Goal: Transaction & Acquisition: Book appointment/travel/reservation

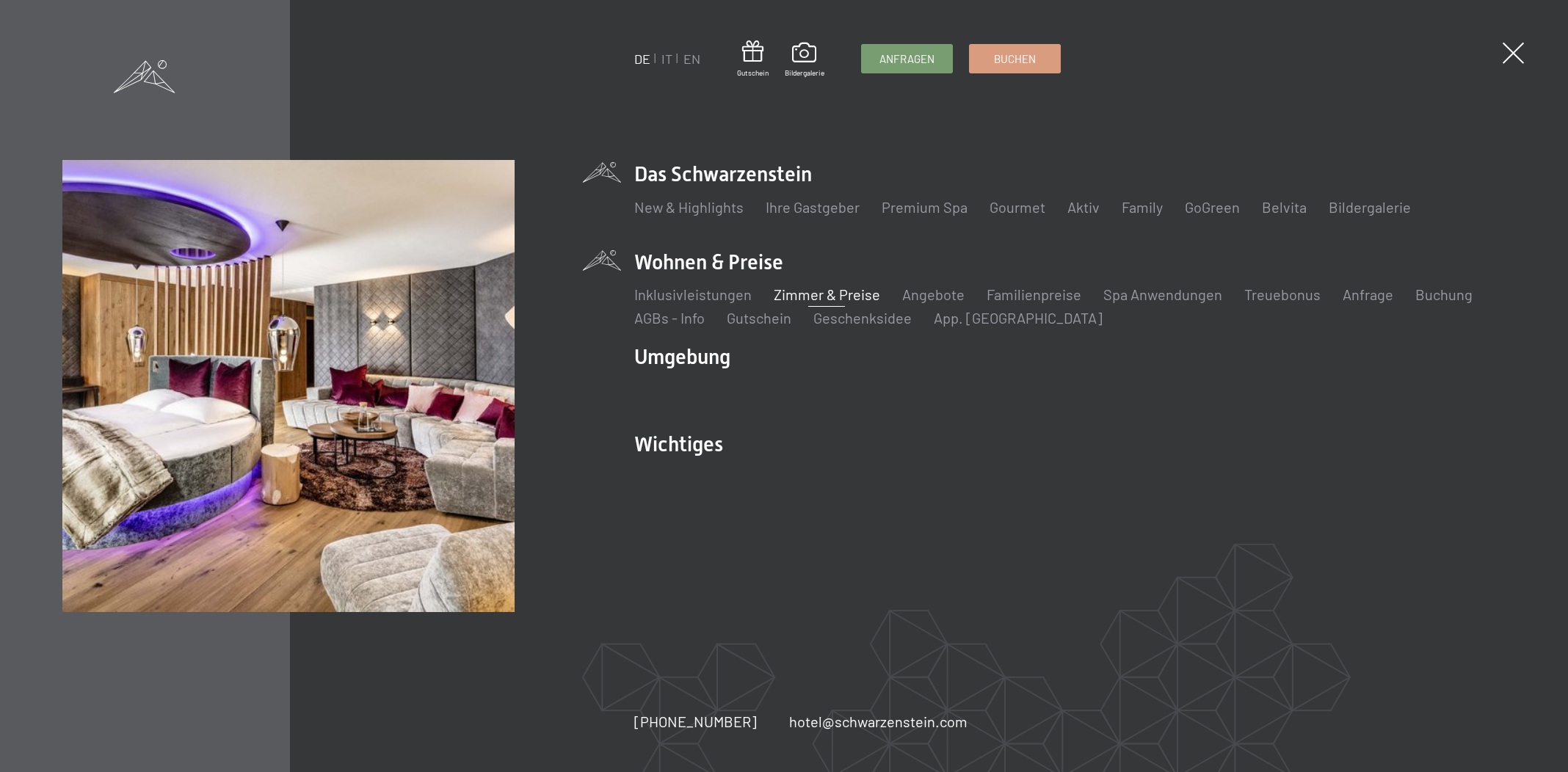
click at [806, 291] on link "Zimmer & Preise" at bounding box center [827, 295] width 106 height 17
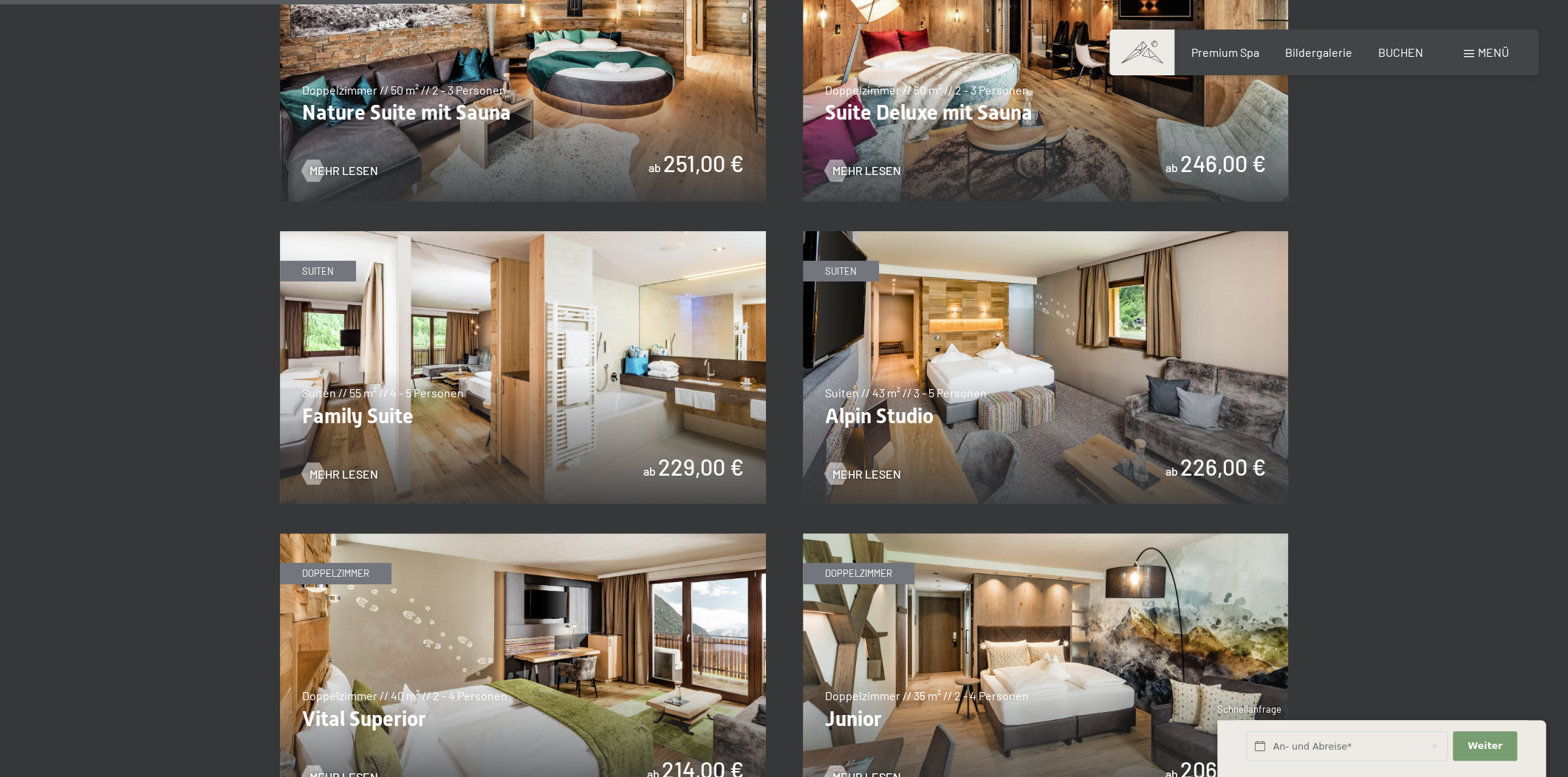
scroll to position [1679, 0]
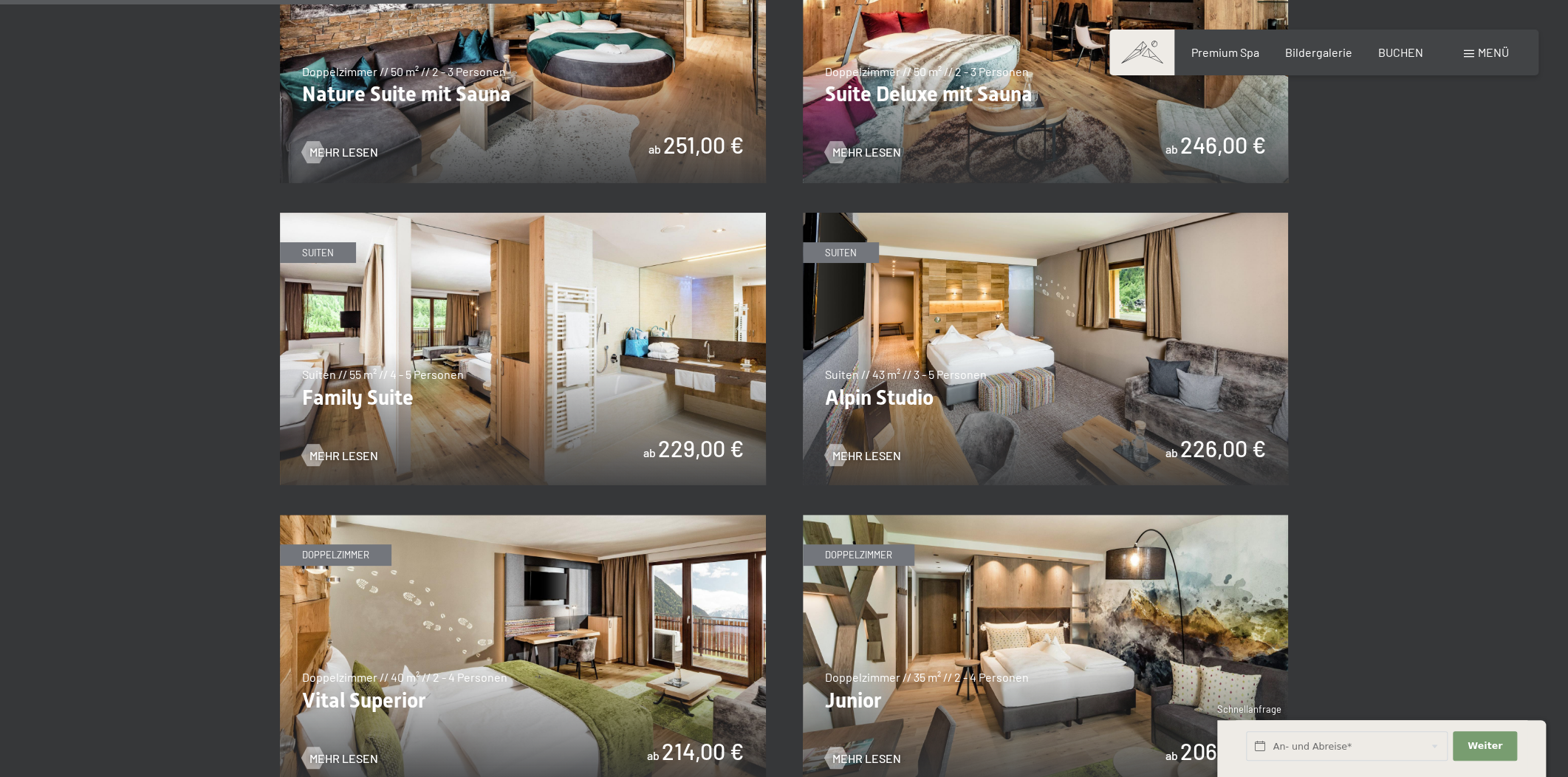
click at [990, 286] on img at bounding box center [1046, 350] width 486 height 274
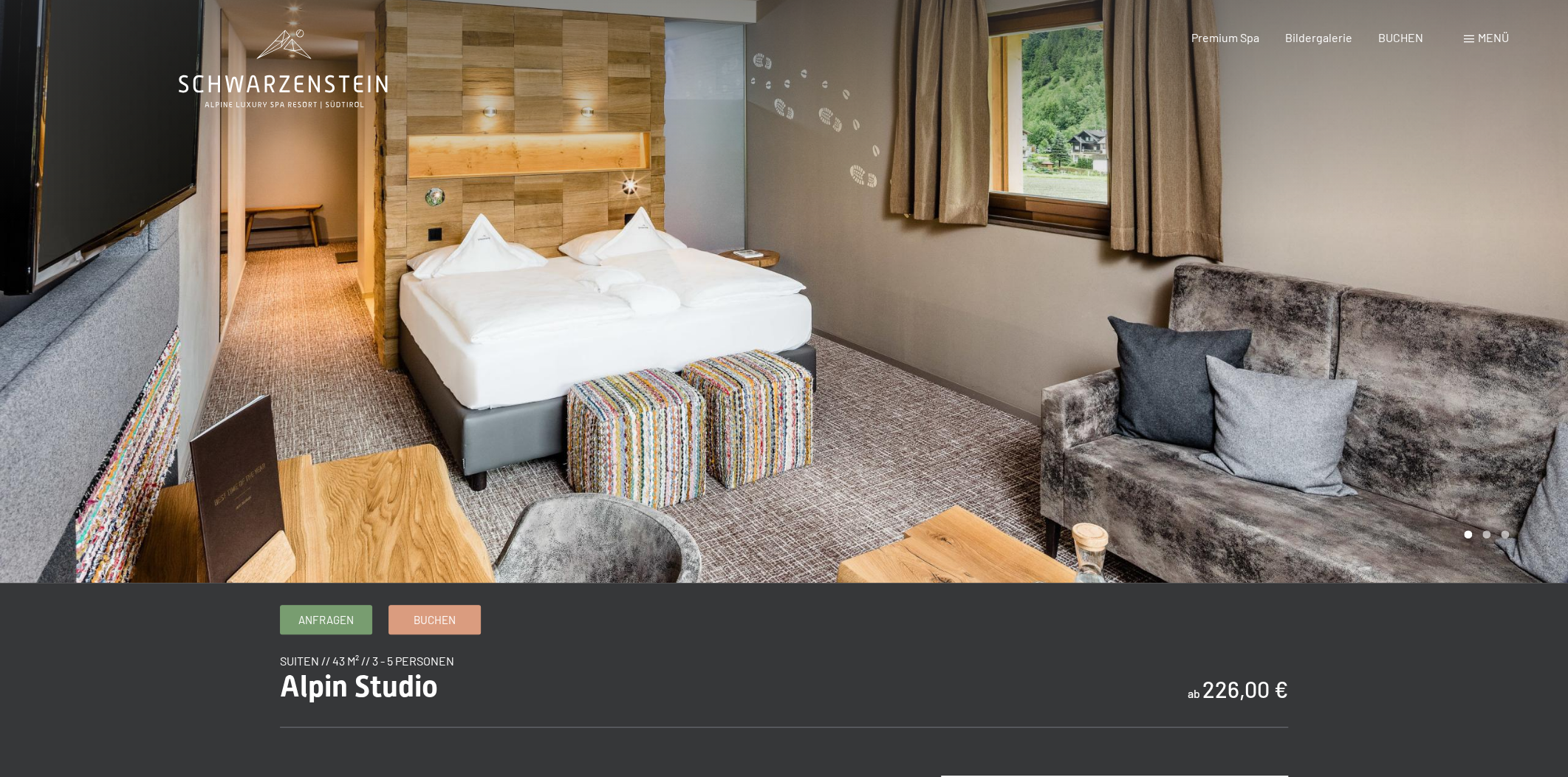
click at [955, 346] on div at bounding box center [1176, 291] width 784 height 583
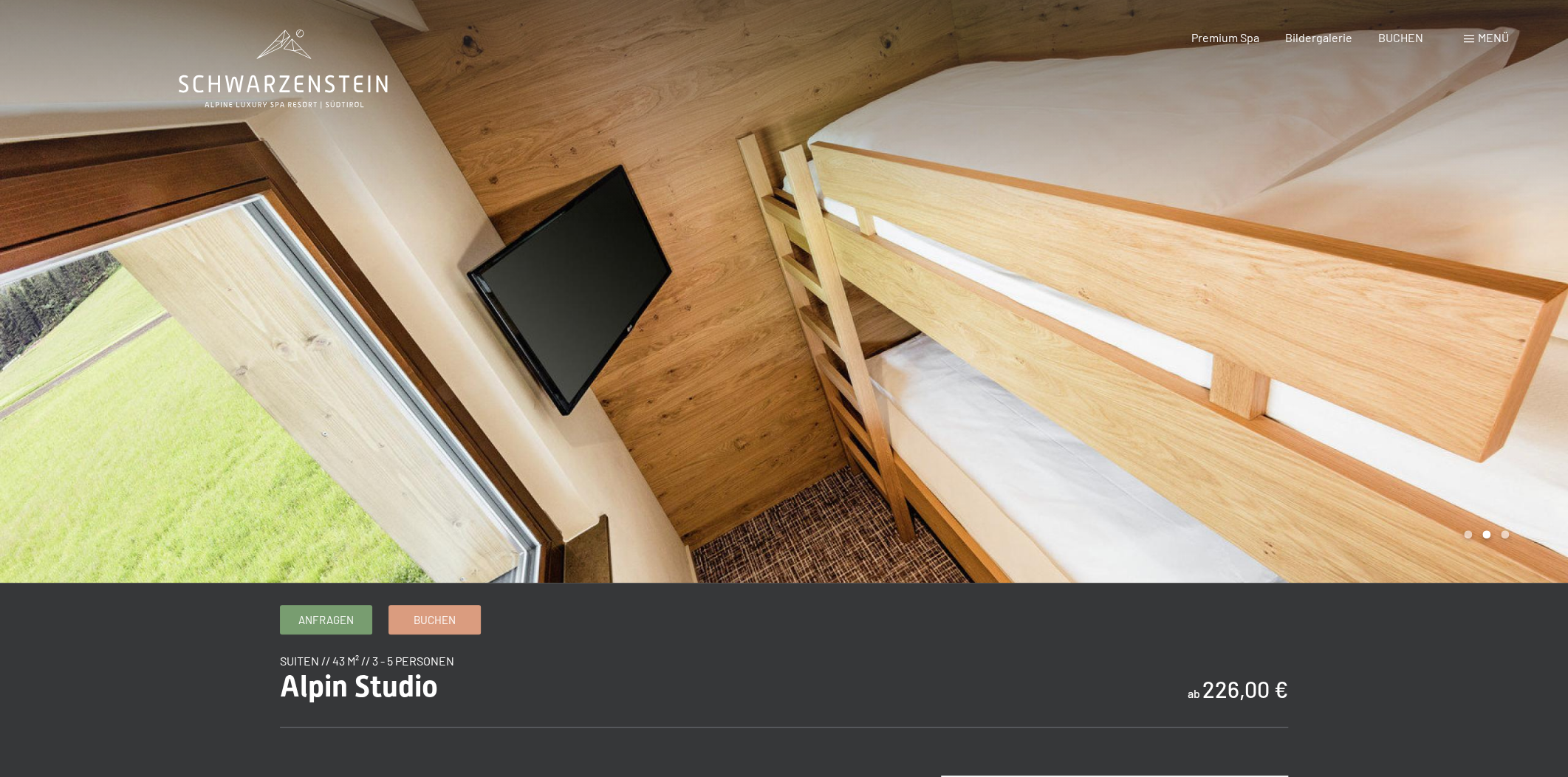
click at [961, 343] on div at bounding box center [1176, 291] width 784 height 583
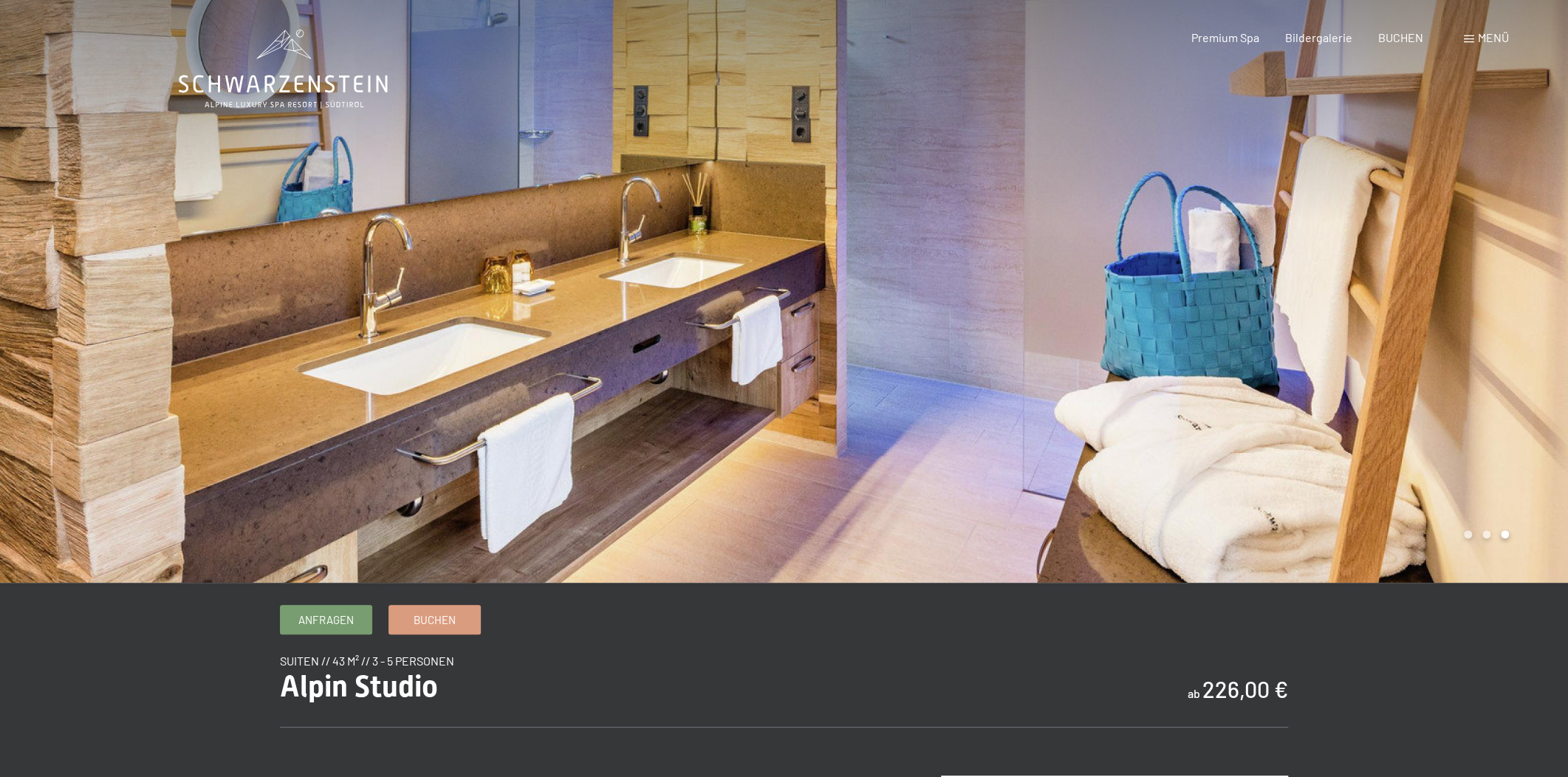
click at [961, 343] on div at bounding box center [1176, 291] width 784 height 583
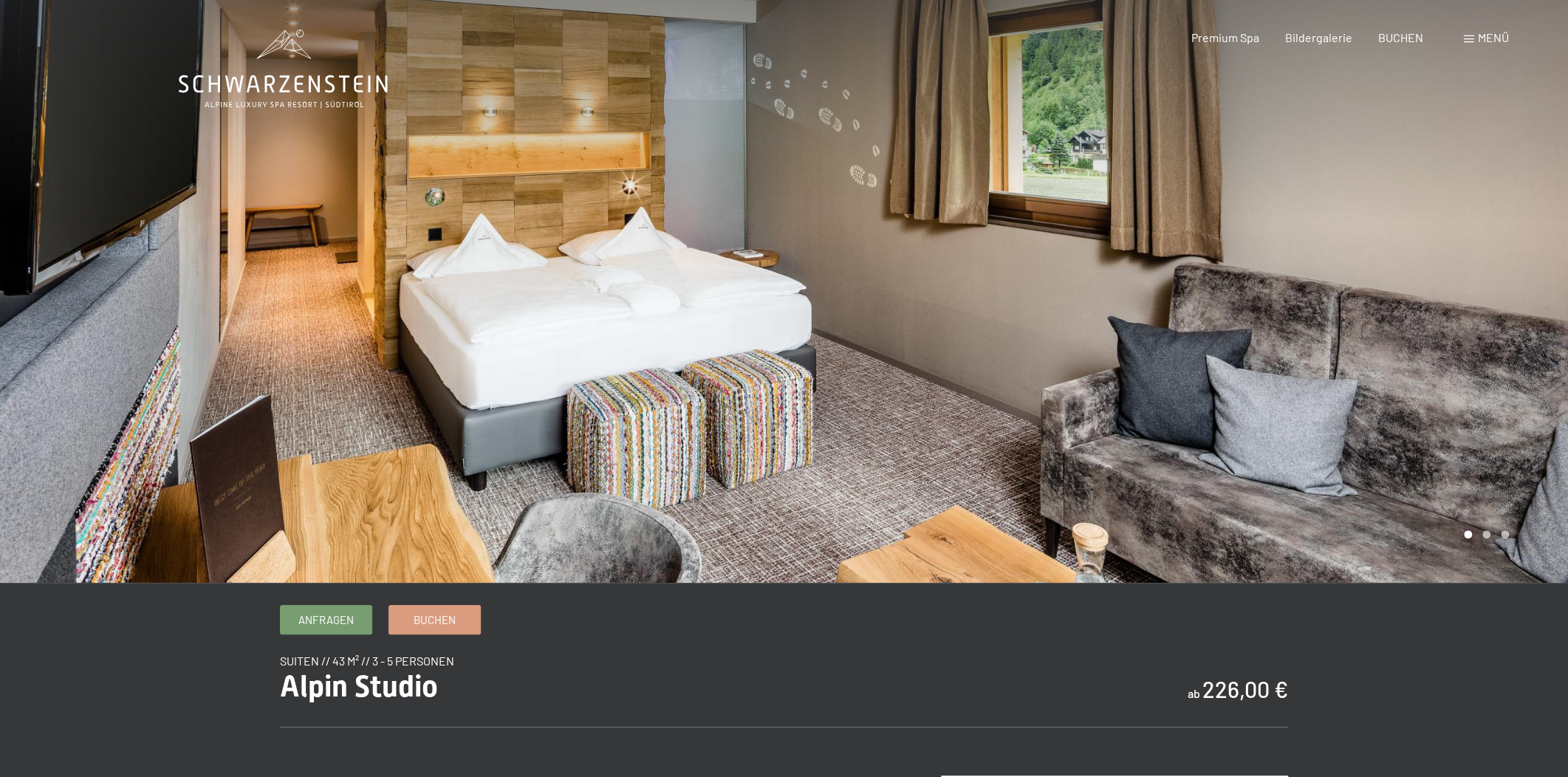
click at [961, 343] on div at bounding box center [1176, 291] width 784 height 583
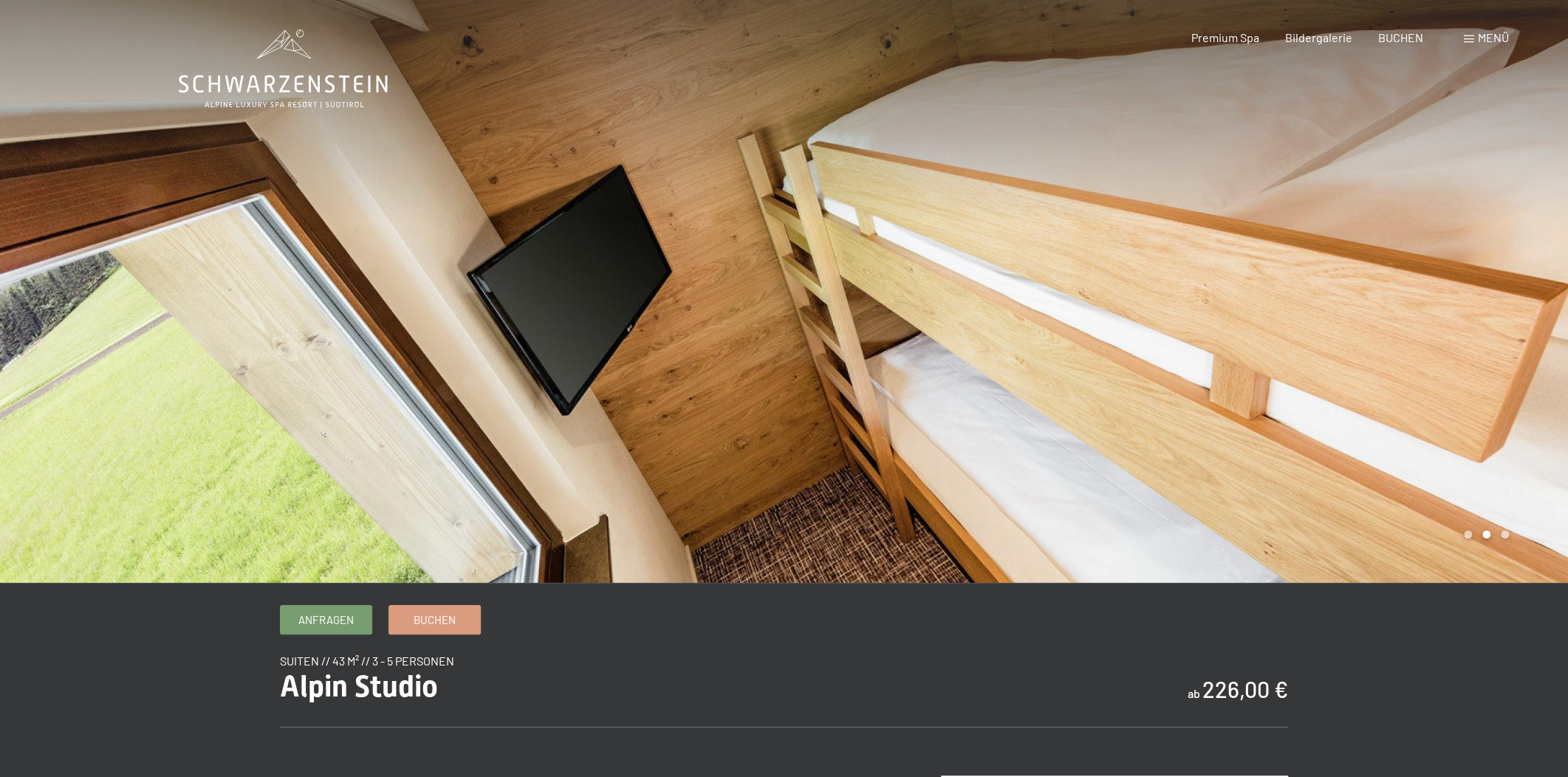
click at [961, 343] on div at bounding box center [1176, 291] width 784 height 583
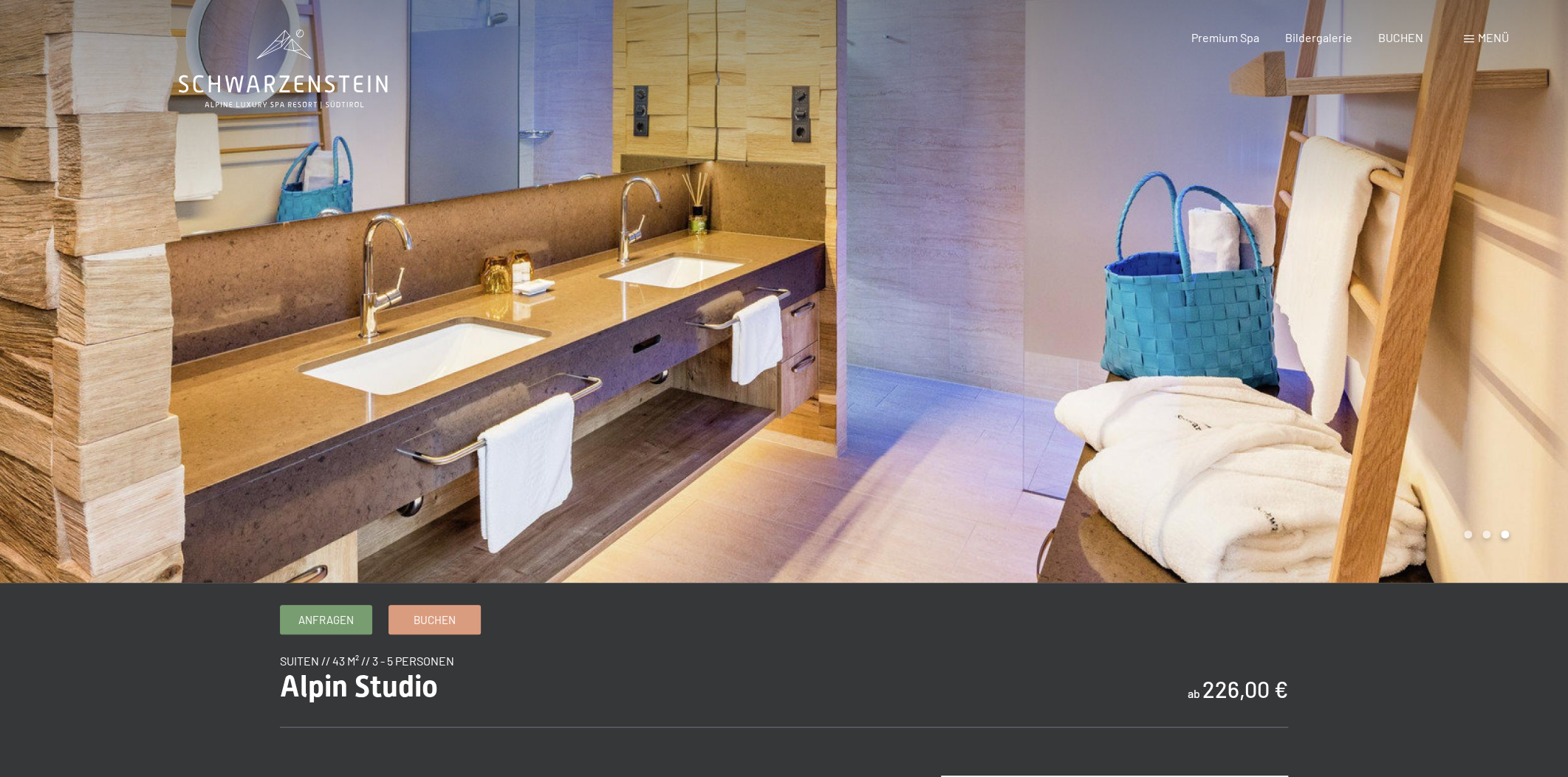
click at [961, 343] on div at bounding box center [1176, 291] width 784 height 583
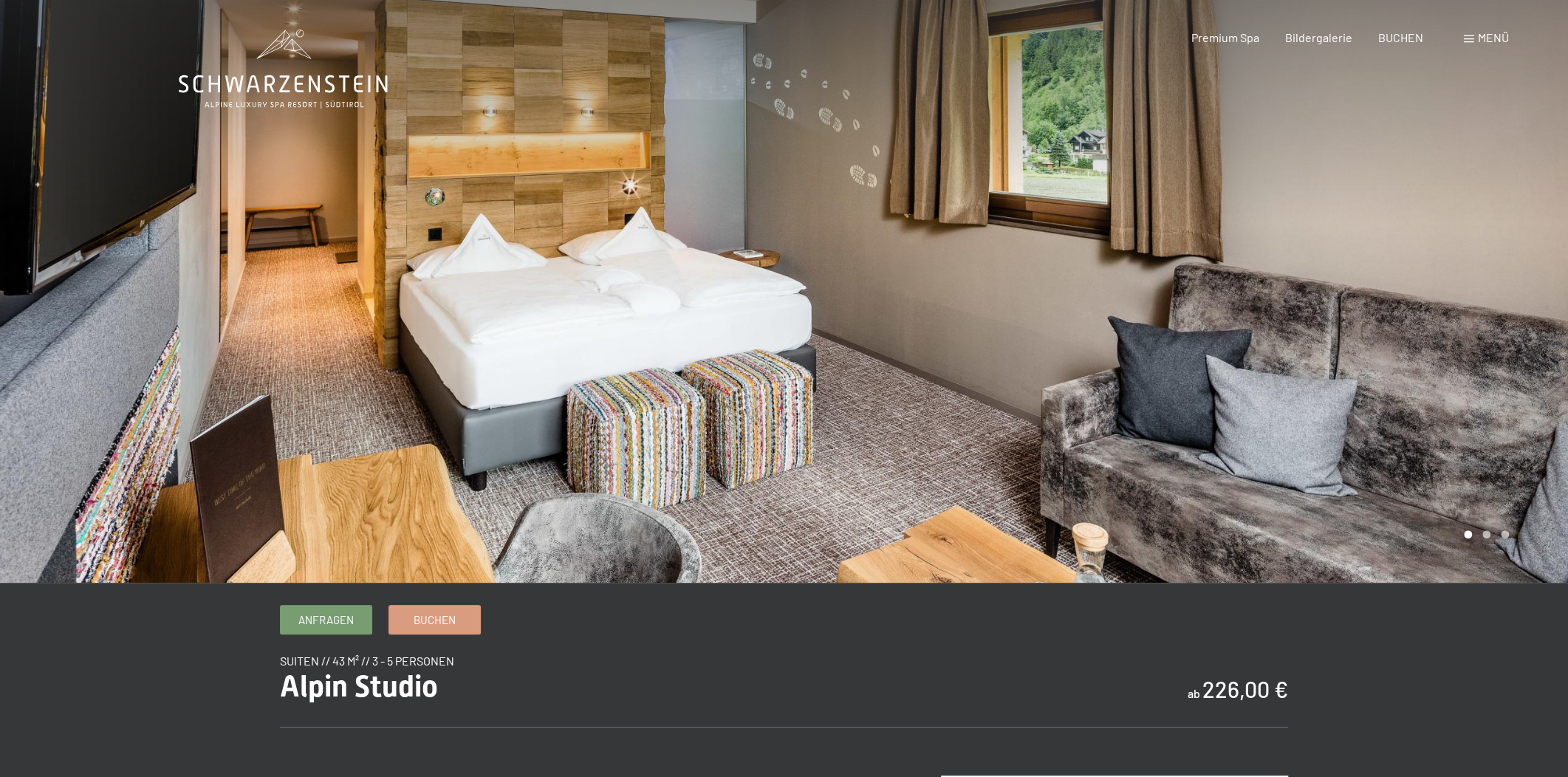
click at [961, 343] on div at bounding box center [1176, 291] width 784 height 583
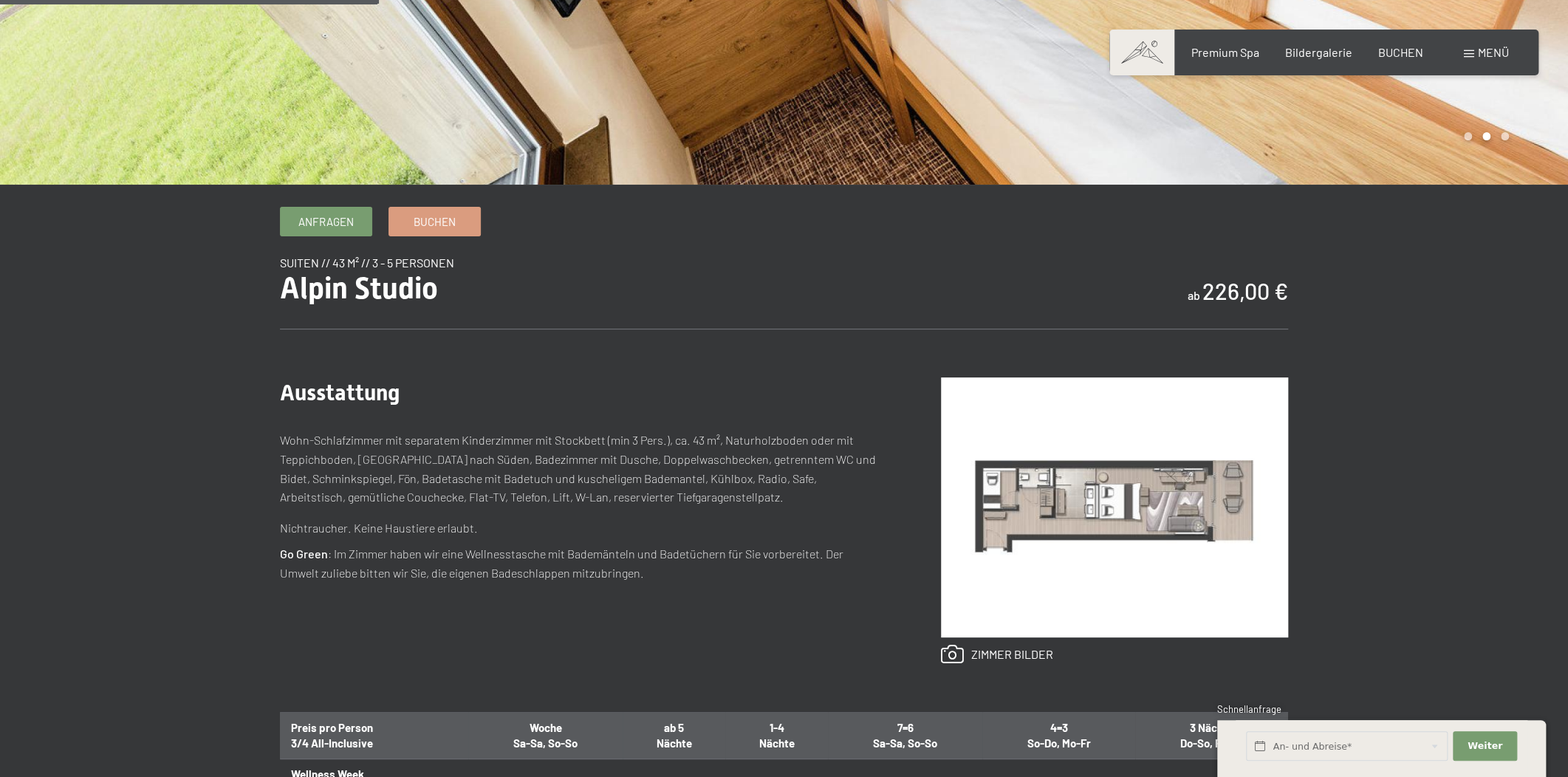
scroll to position [448, 0]
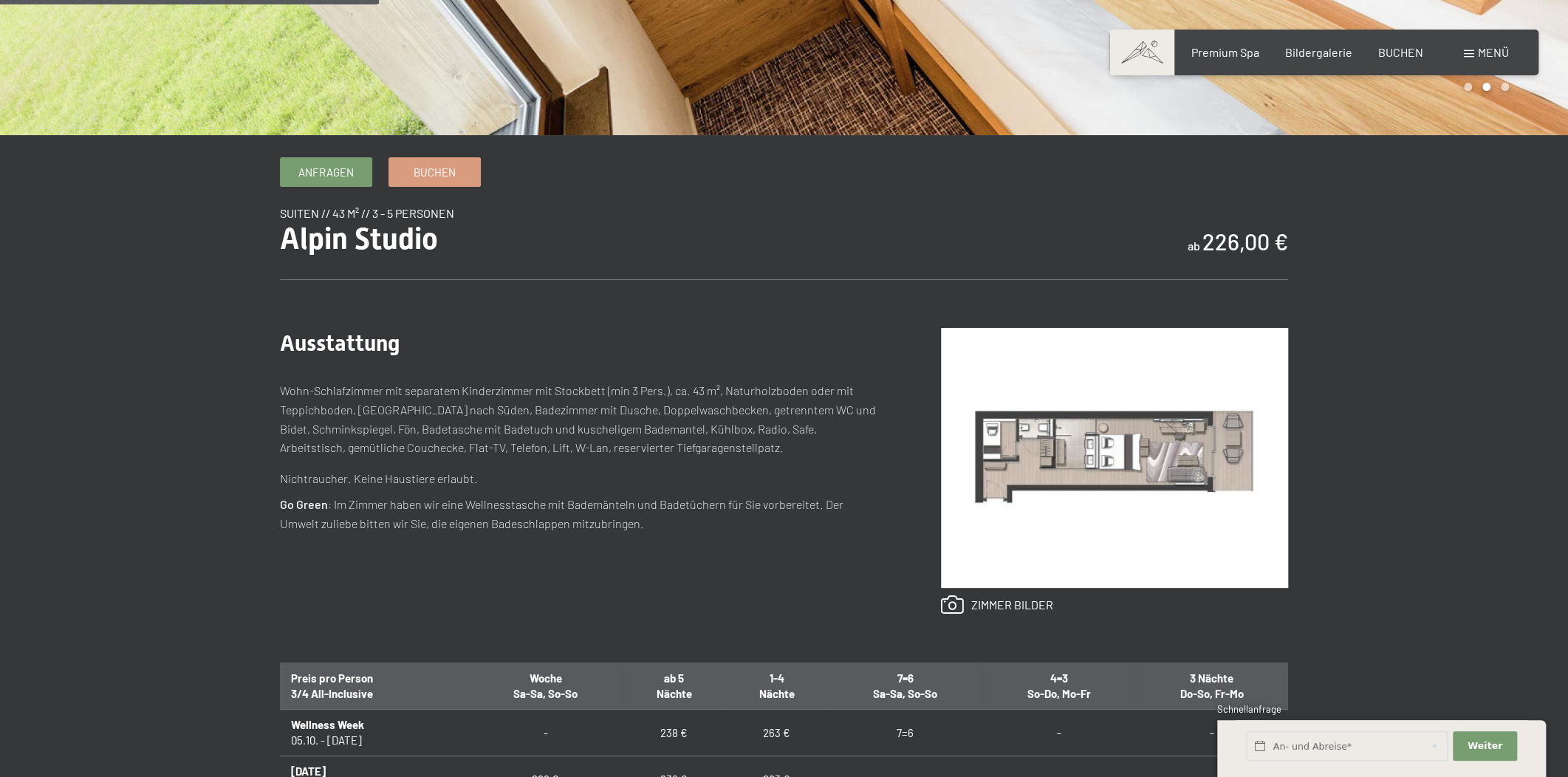
click at [1103, 450] on img at bounding box center [1115, 458] width 347 height 260
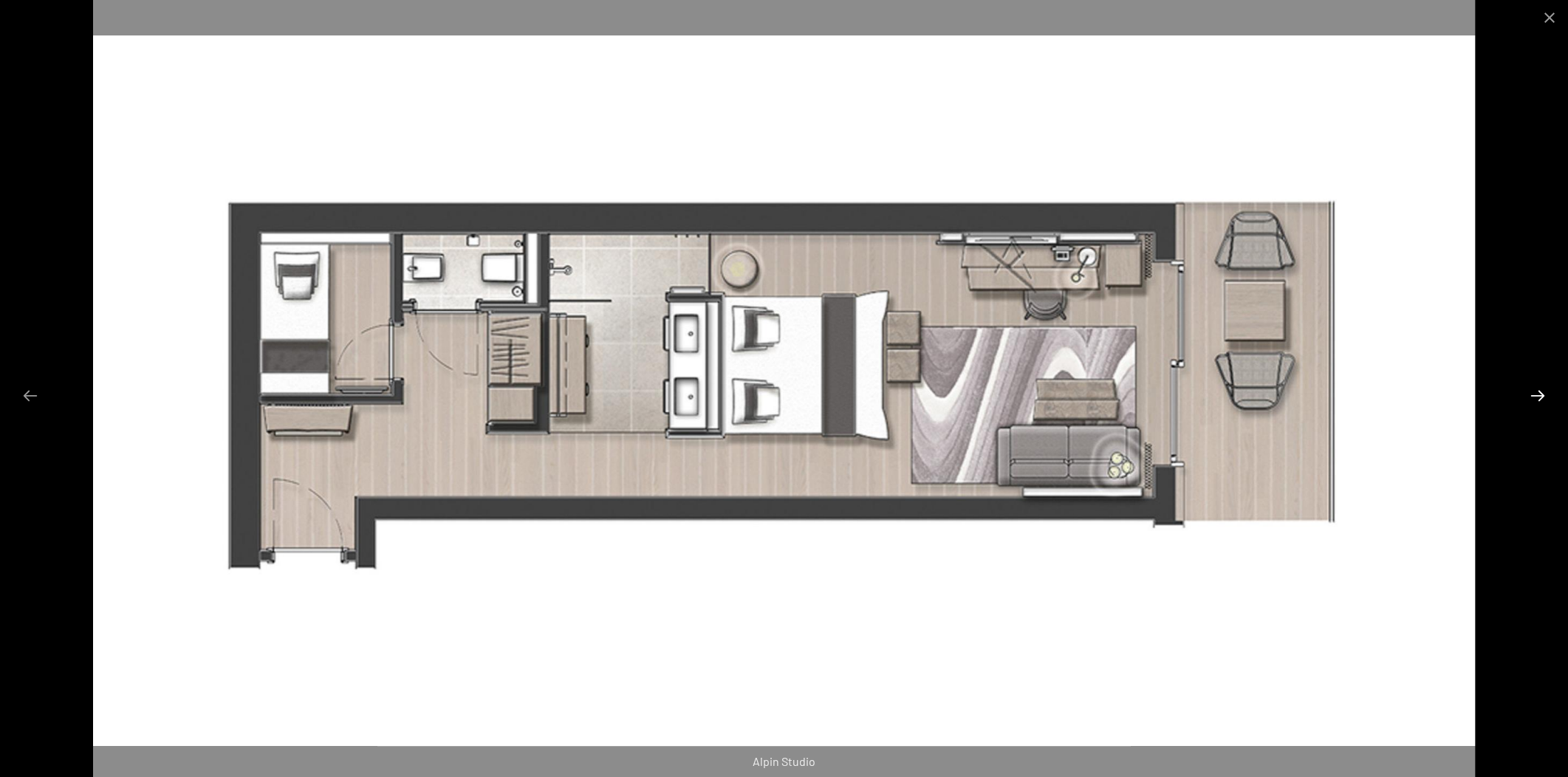
click at [1549, 402] on button "Next slide" at bounding box center [1537, 396] width 31 height 29
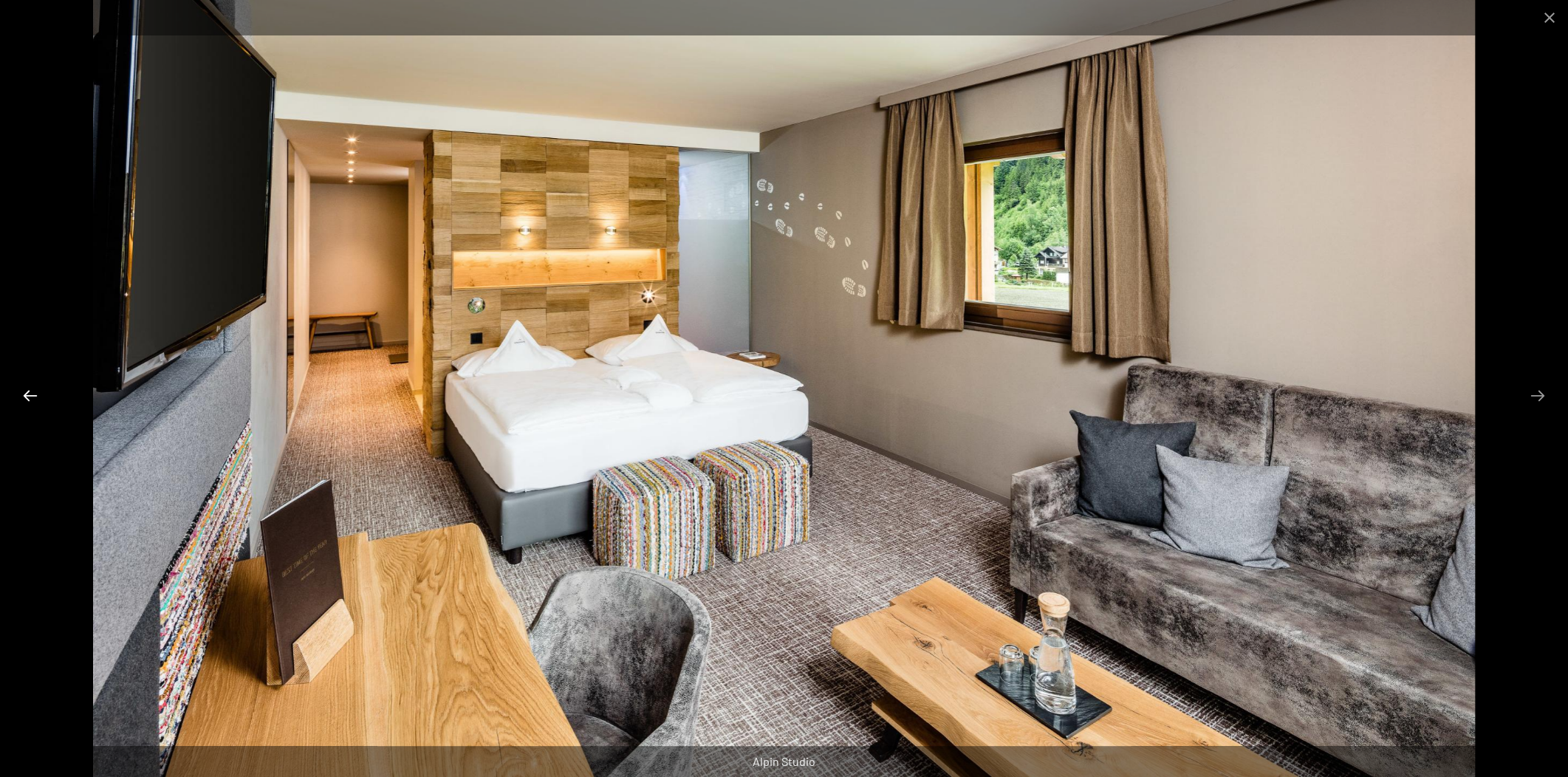
click at [38, 388] on button "Previous slide" at bounding box center [30, 396] width 31 height 29
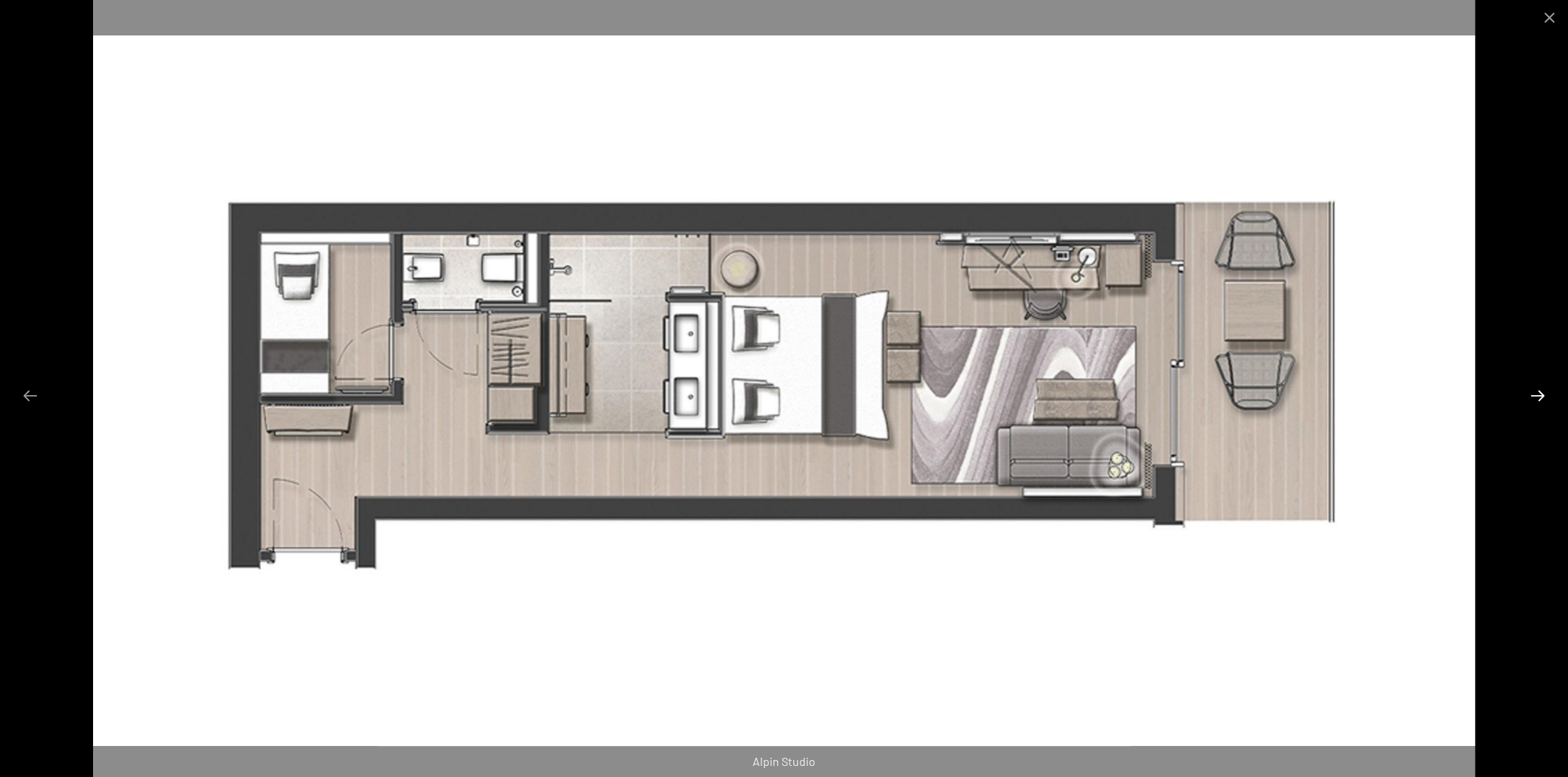
click at [1525, 405] on button "Next slide" at bounding box center [1537, 396] width 31 height 29
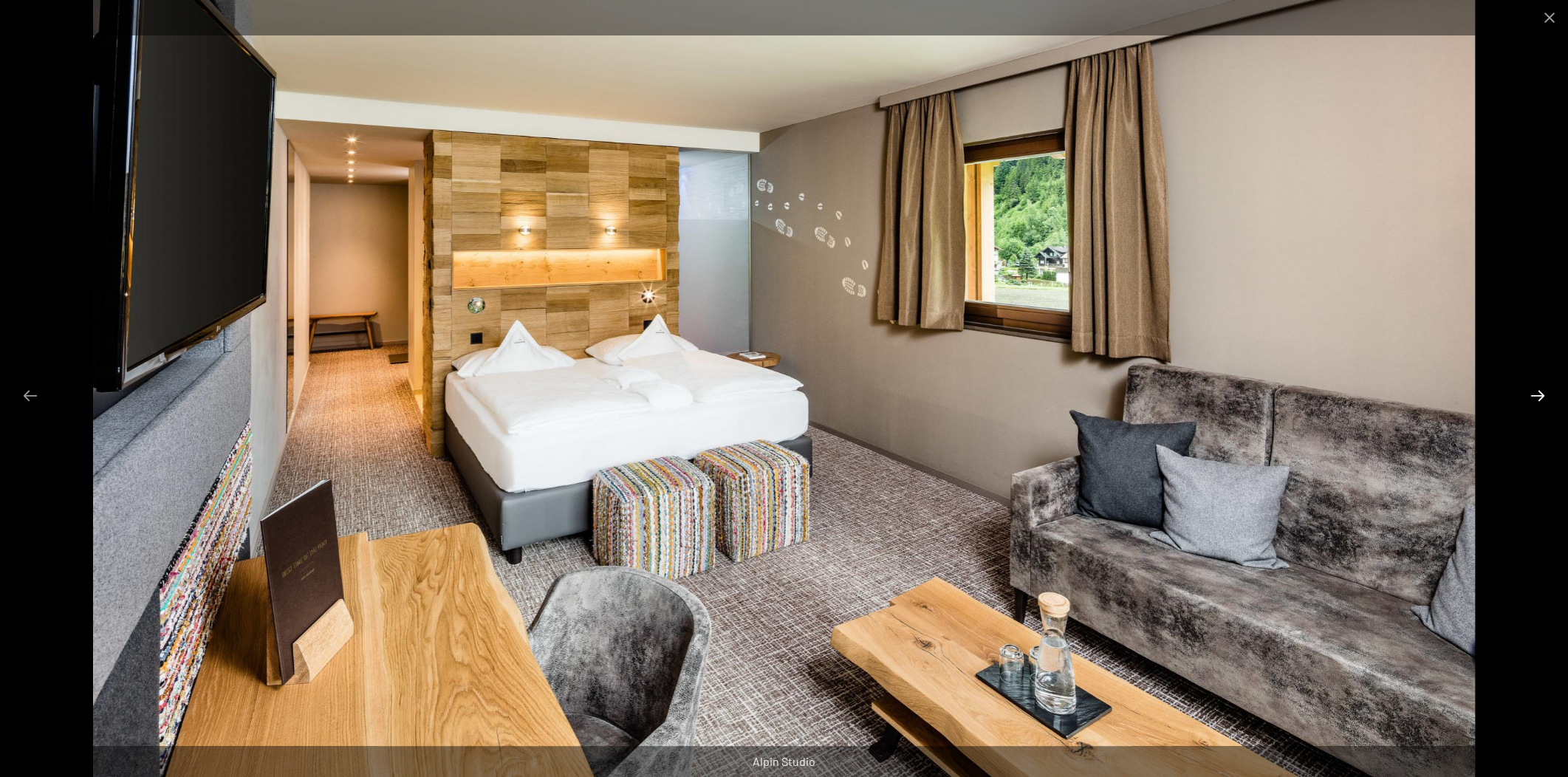
click at [1530, 401] on button "Next slide" at bounding box center [1537, 396] width 31 height 29
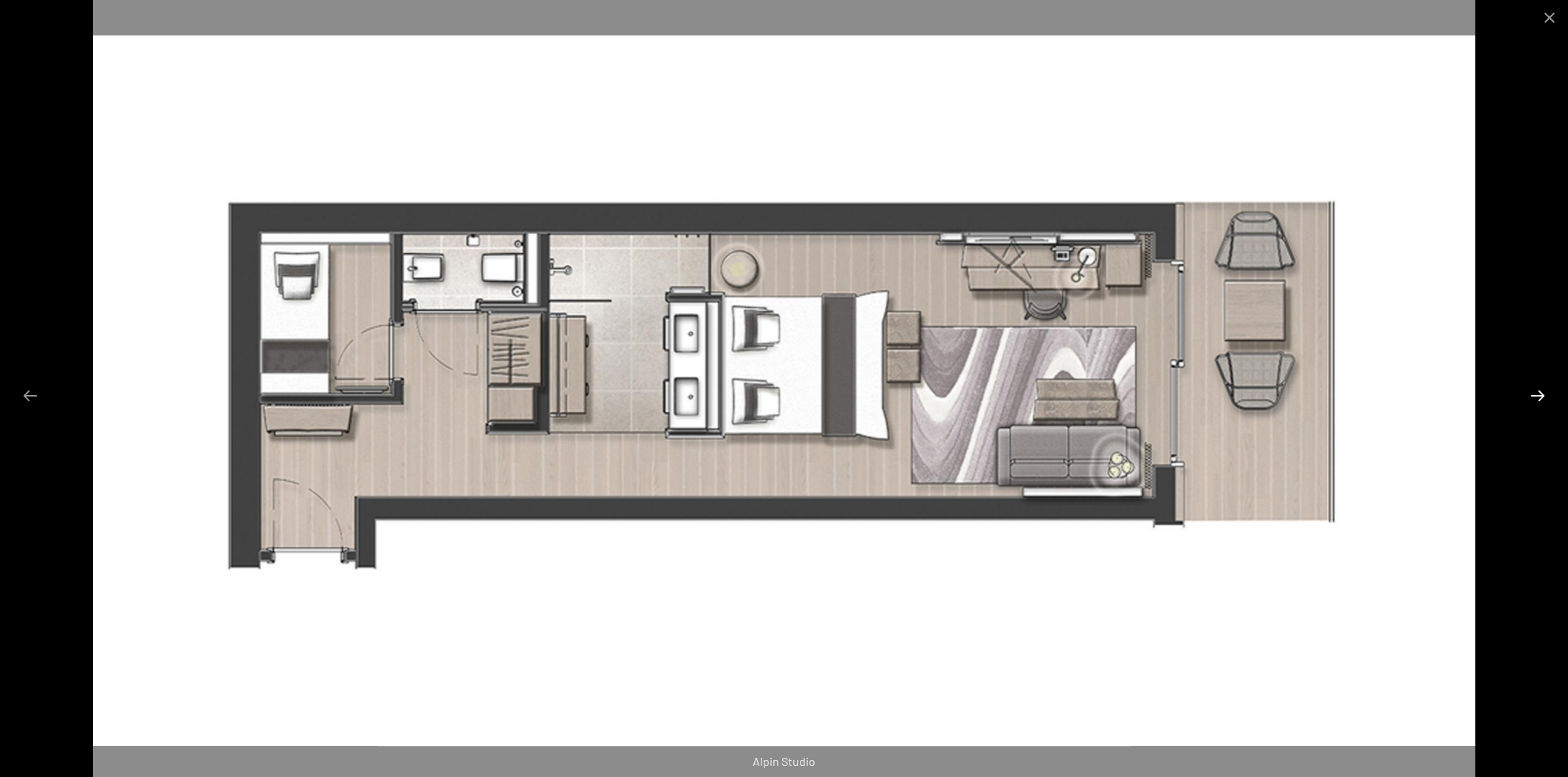
click at [1536, 400] on button "Next slide" at bounding box center [1537, 396] width 31 height 29
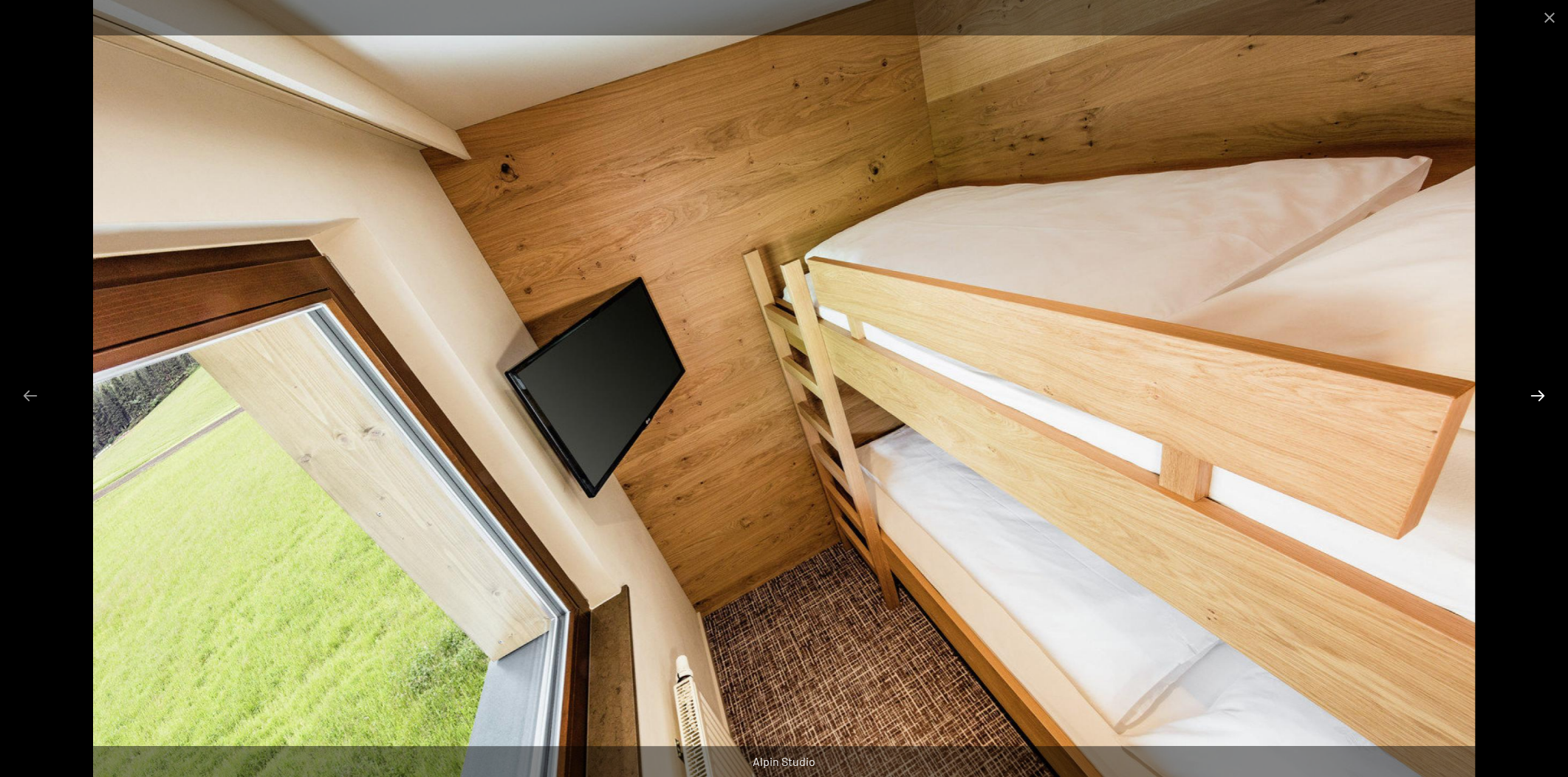
click at [1536, 400] on button "Next slide" at bounding box center [1537, 396] width 31 height 29
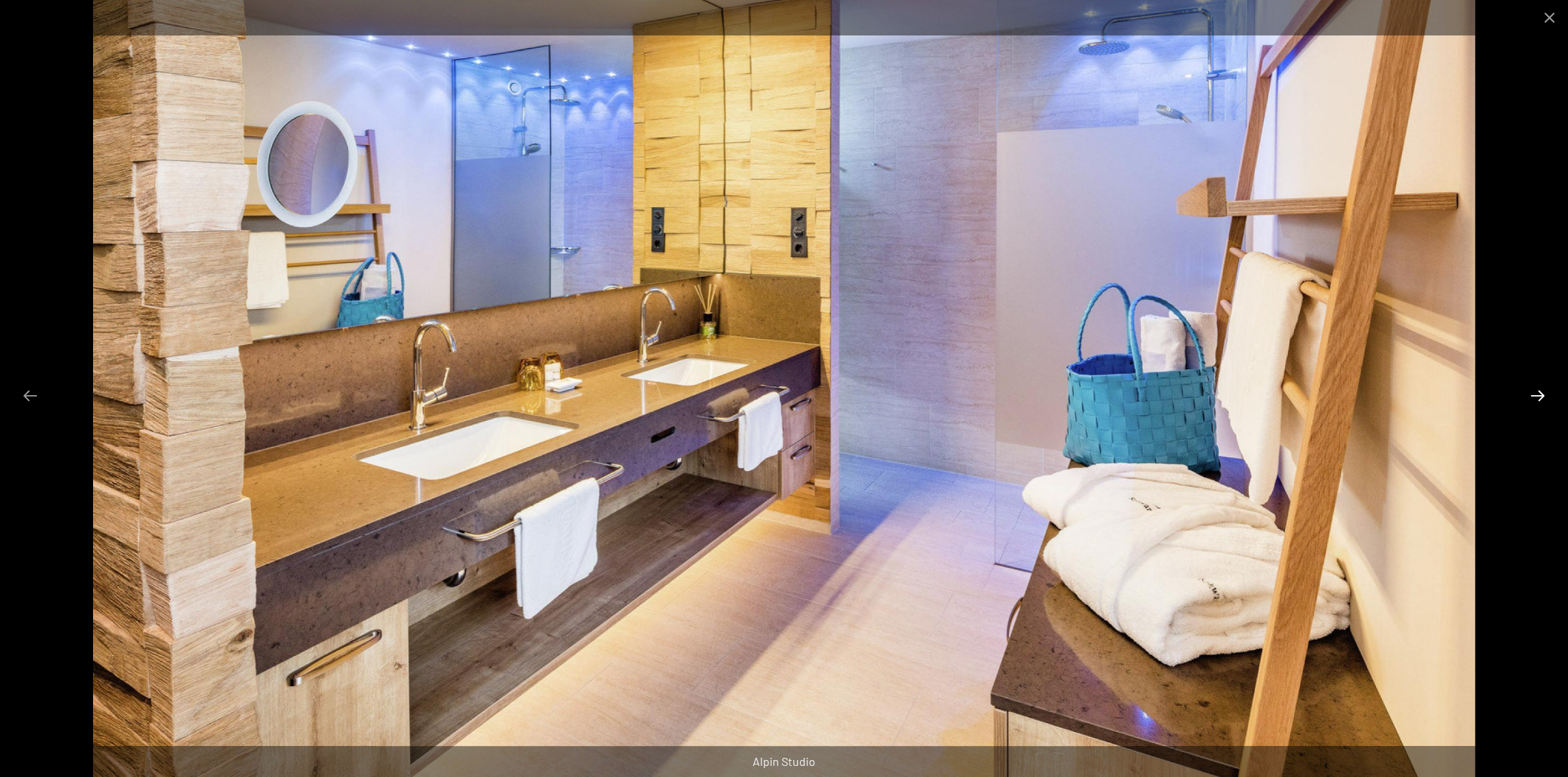
click at [1536, 400] on button "Next slide" at bounding box center [1537, 396] width 31 height 29
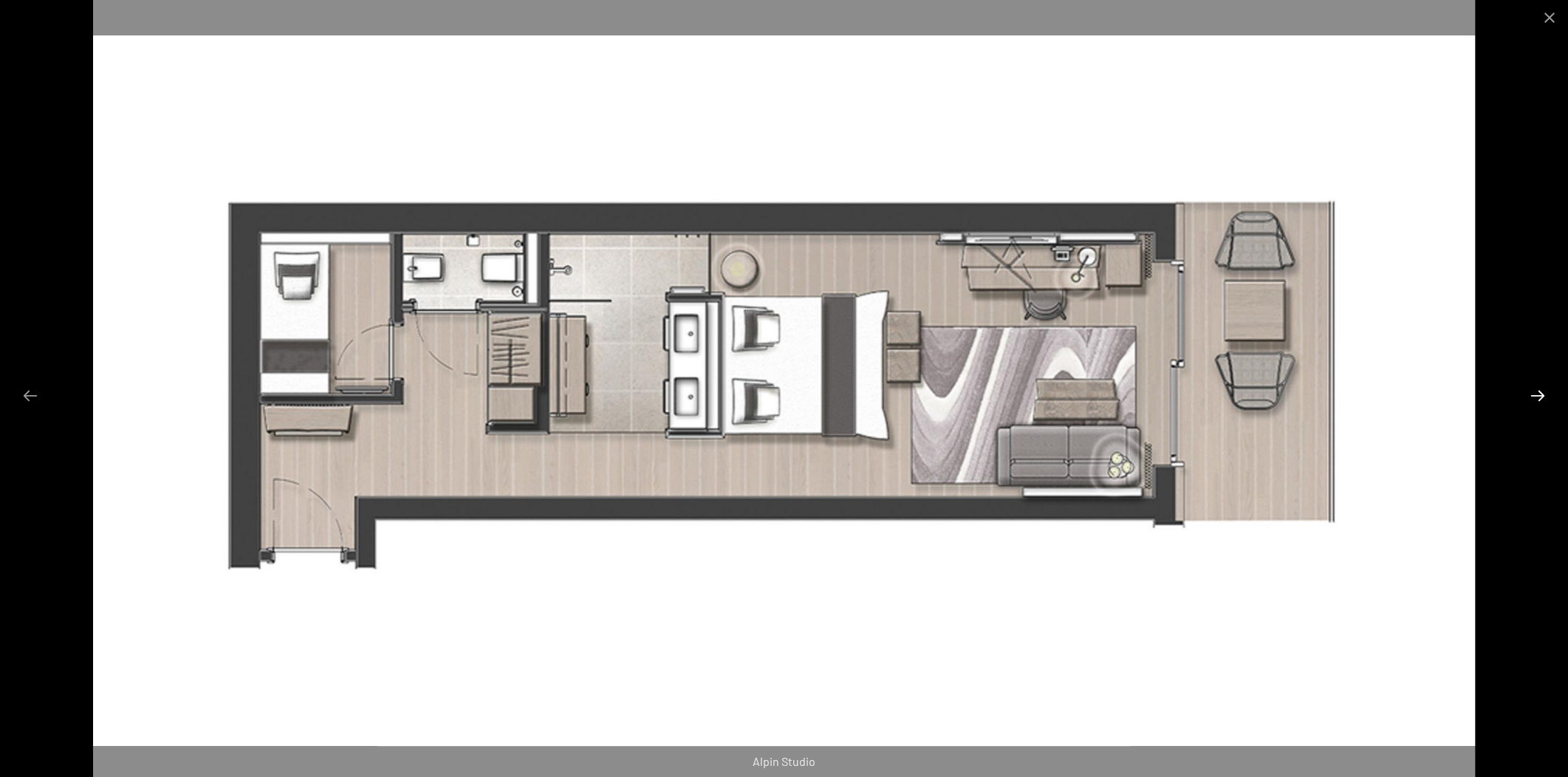
click at [1536, 400] on button "Next slide" at bounding box center [1537, 396] width 31 height 29
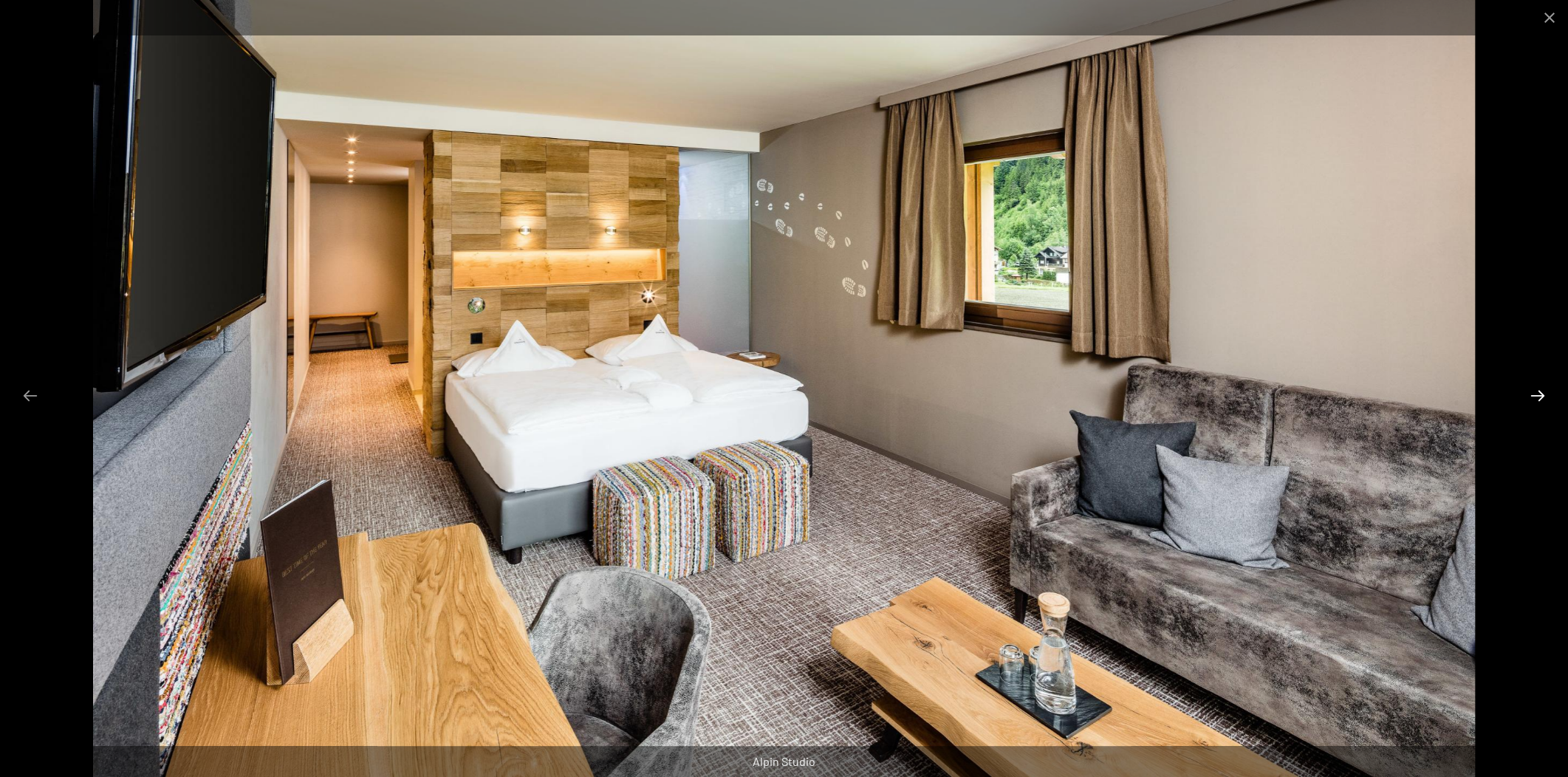
click at [1536, 400] on button "Next slide" at bounding box center [1537, 396] width 31 height 29
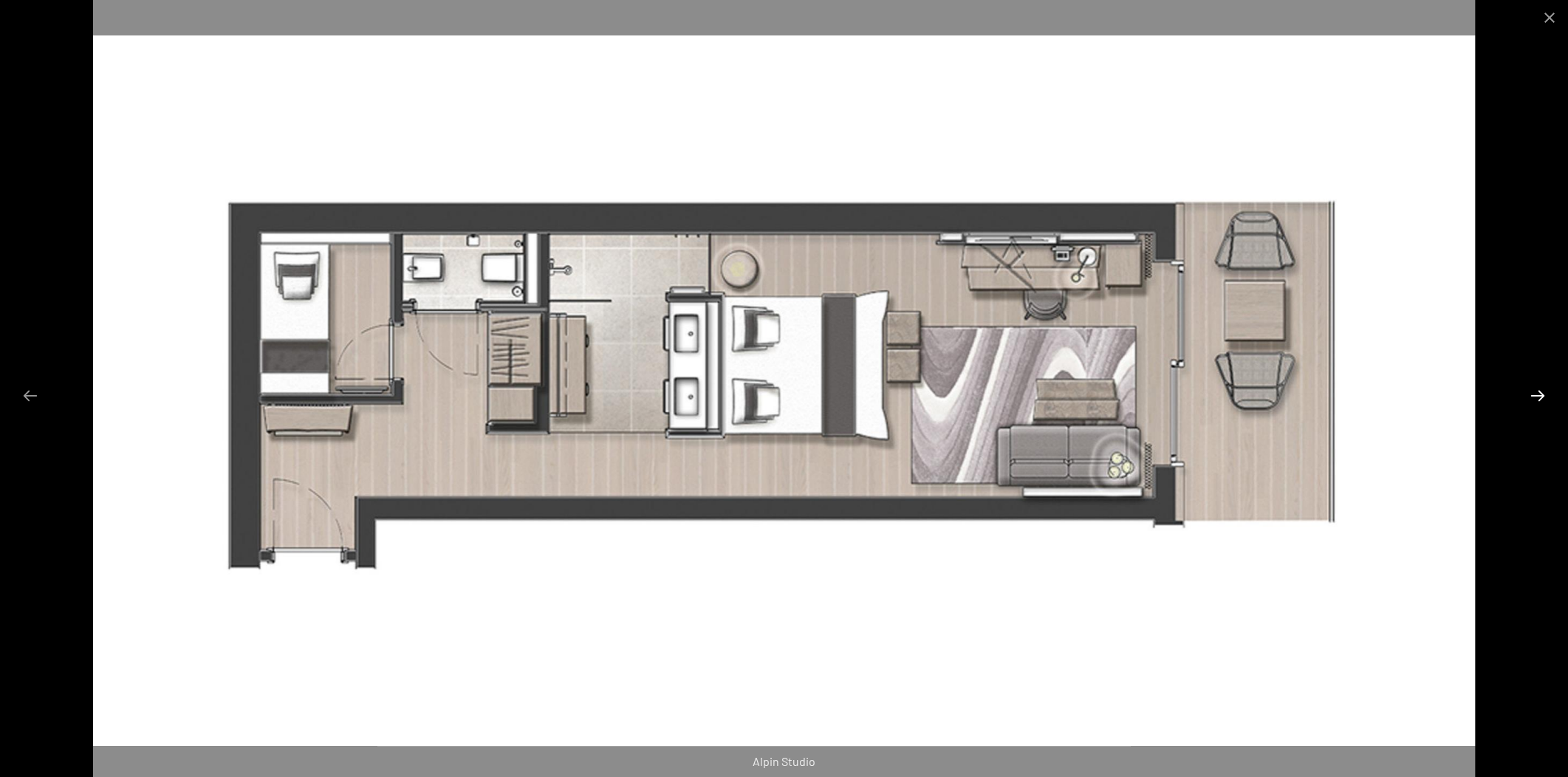
click at [1536, 401] on button "Next slide" at bounding box center [1537, 396] width 31 height 29
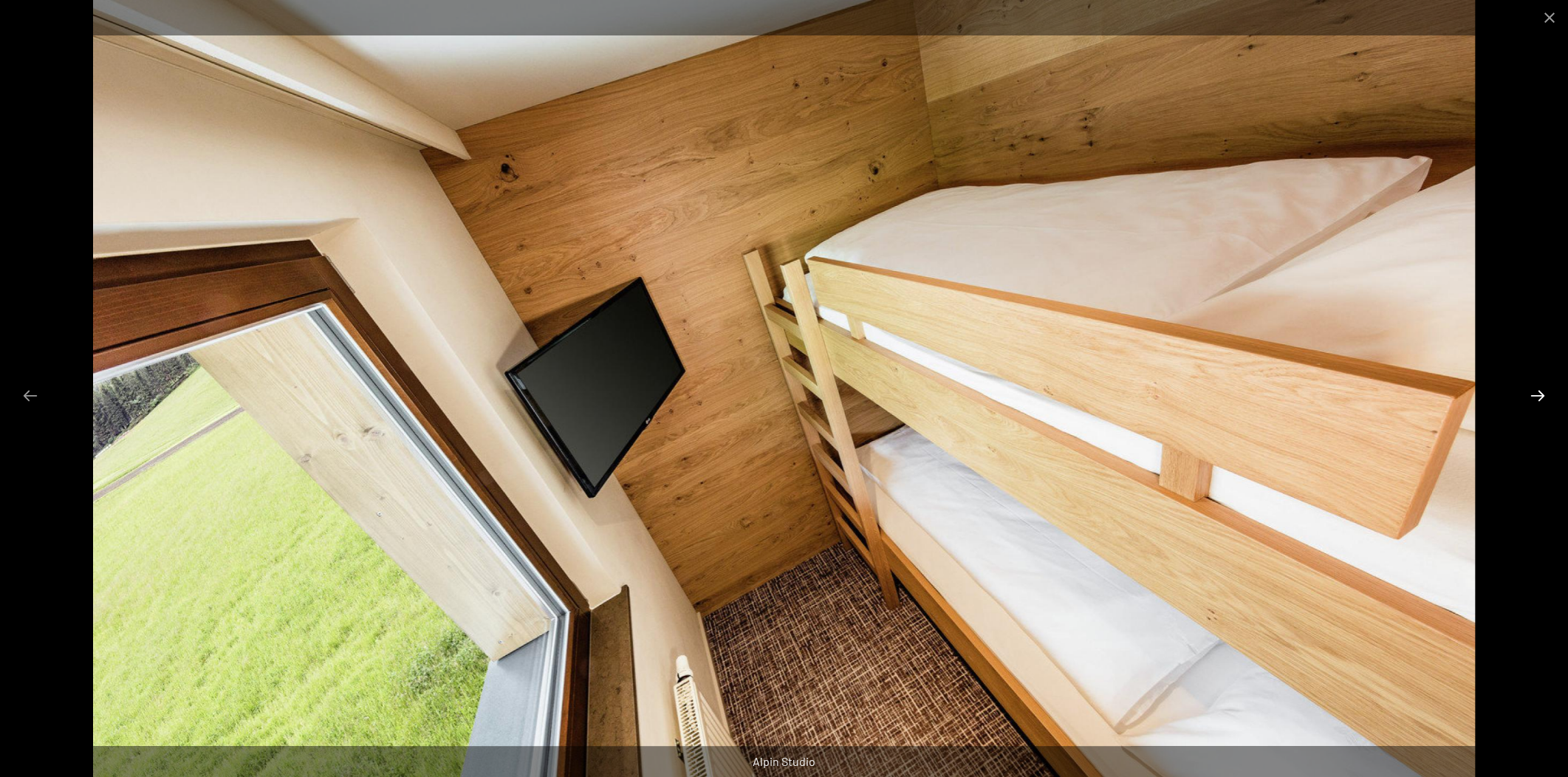
click at [1548, 409] on button "Next slide" at bounding box center [1537, 396] width 31 height 29
